Goal: Transaction & Acquisition: Obtain resource

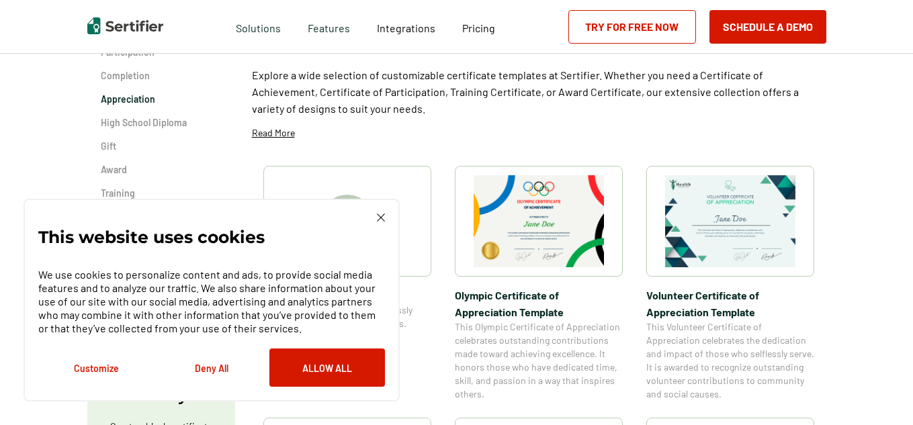
scroll to position [188, 0]
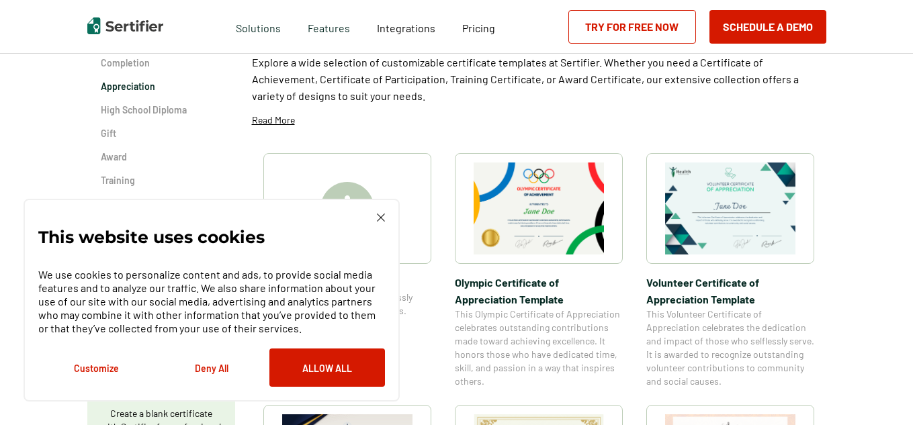
click at [375, 218] on div "This website uses cookies We use cookies to personalize content and ads, to pro…" at bounding box center [211, 300] width 347 height 173
click at [380, 217] on img at bounding box center [381, 218] width 8 height 8
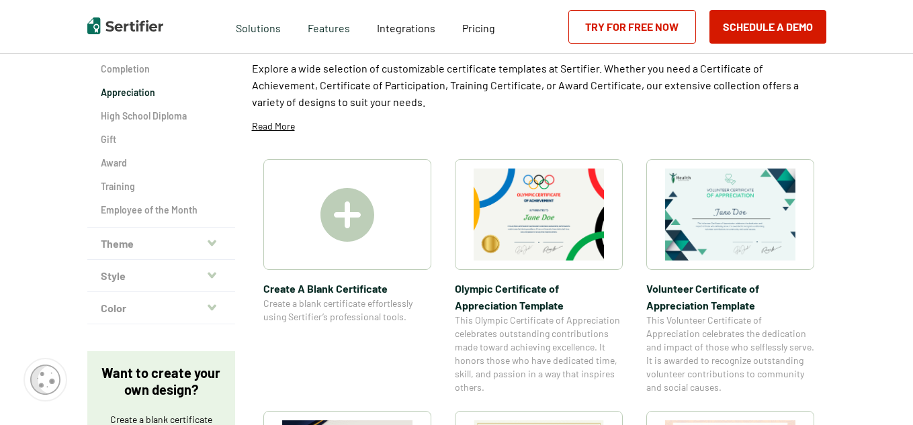
scroll to position [161, 0]
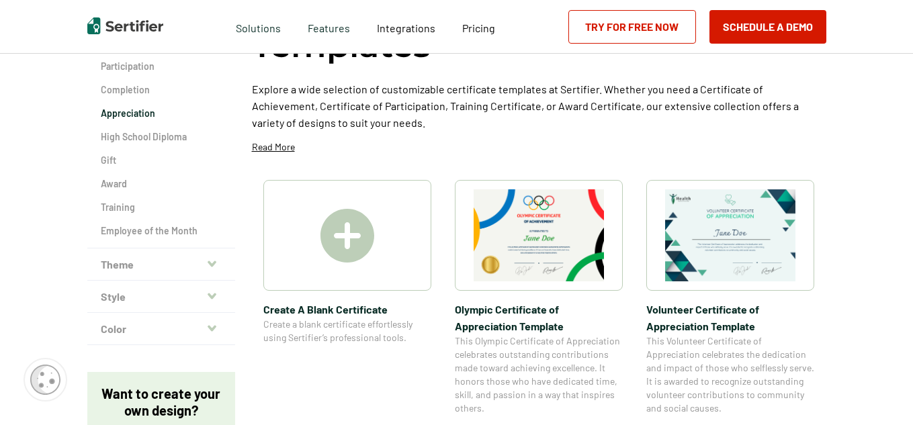
click at [728, 222] on img at bounding box center [730, 235] width 130 height 92
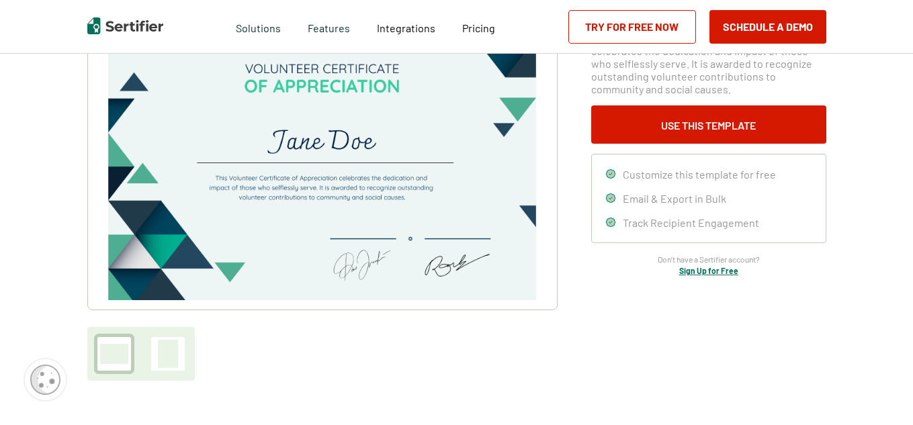
scroll to position [141, 0]
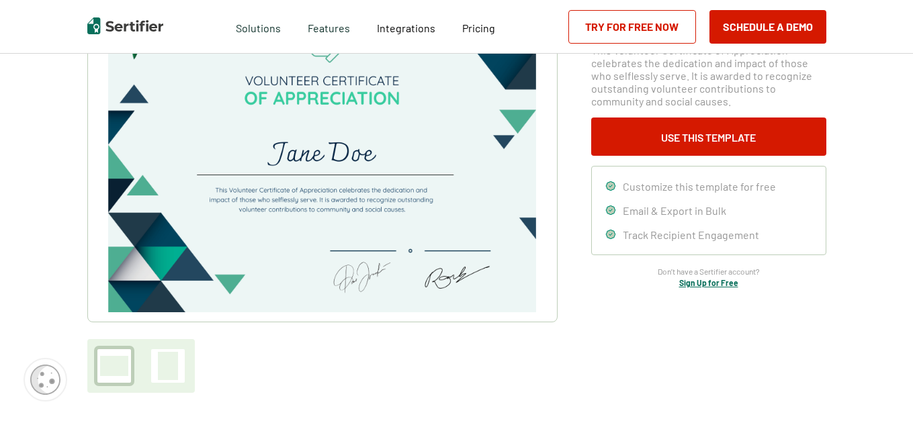
click at [648, 32] on link "Try for Free Now" at bounding box center [632, 27] width 128 height 34
